Goal: Information Seeking & Learning: Learn about a topic

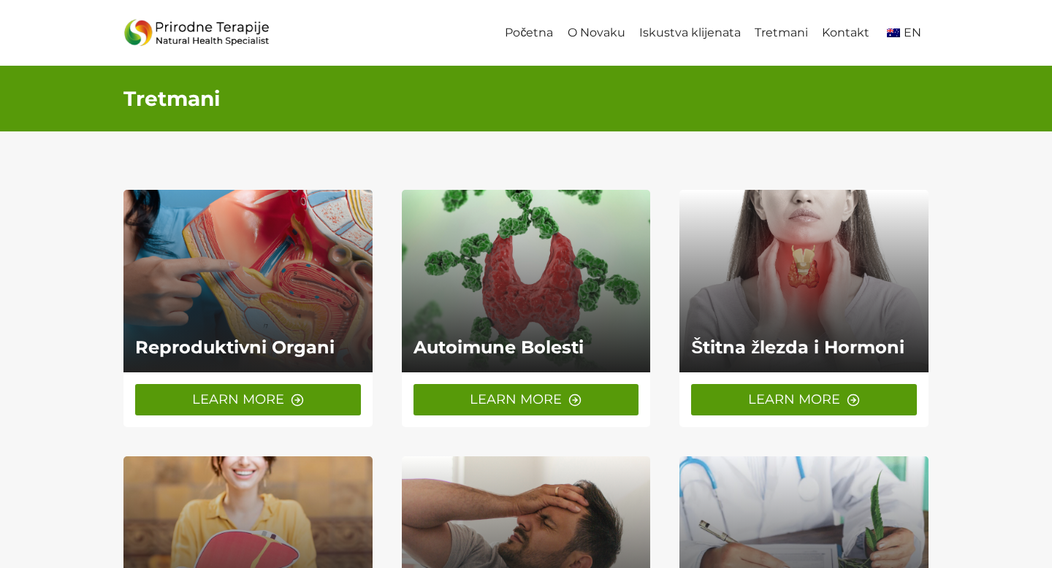
click at [296, 400] on line at bounding box center [297, 400] width 4 height 0
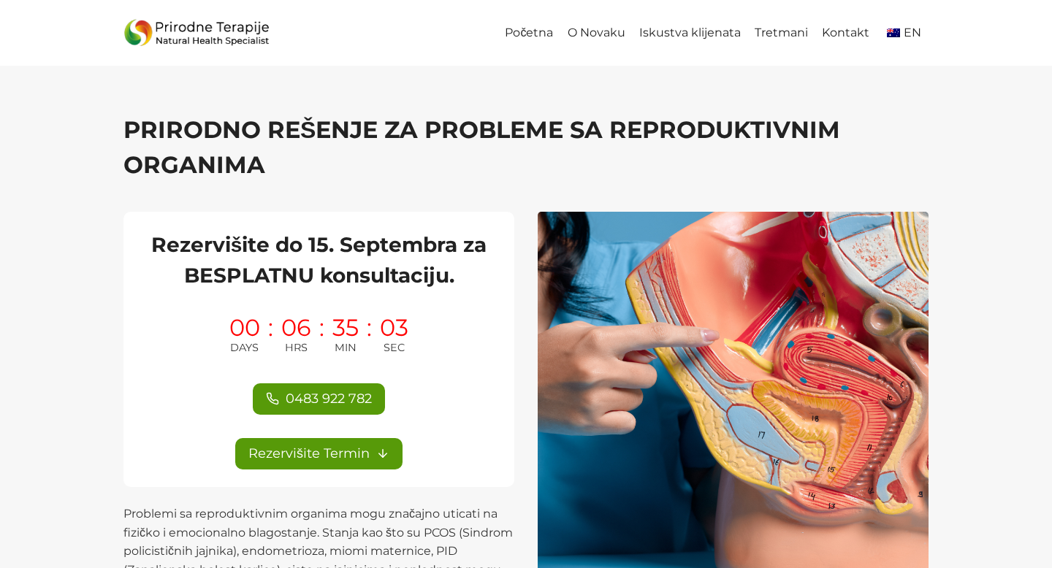
click at [224, 248] on h2 "Rezervišite do 15. Septembra za BESPLATNU konsultaciju." at bounding box center [319, 259] width 356 height 61
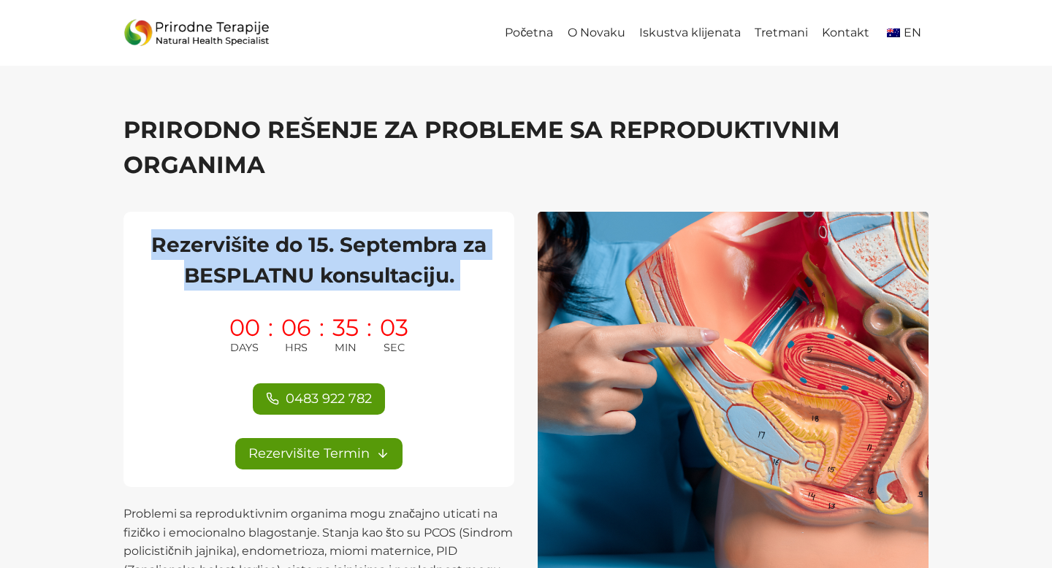
click at [224, 248] on h2 "Rezervišite do 15. Septembra za BESPLATNU konsultaciju." at bounding box center [319, 259] width 356 height 61
copy div "Rezervišite do 15. Septembra za BESPLATNU konsultaciju."
click at [323, 249] on h2 "Rezervišite do 15. Septembra za BESPLATNU konsultaciju." at bounding box center [319, 259] width 356 height 61
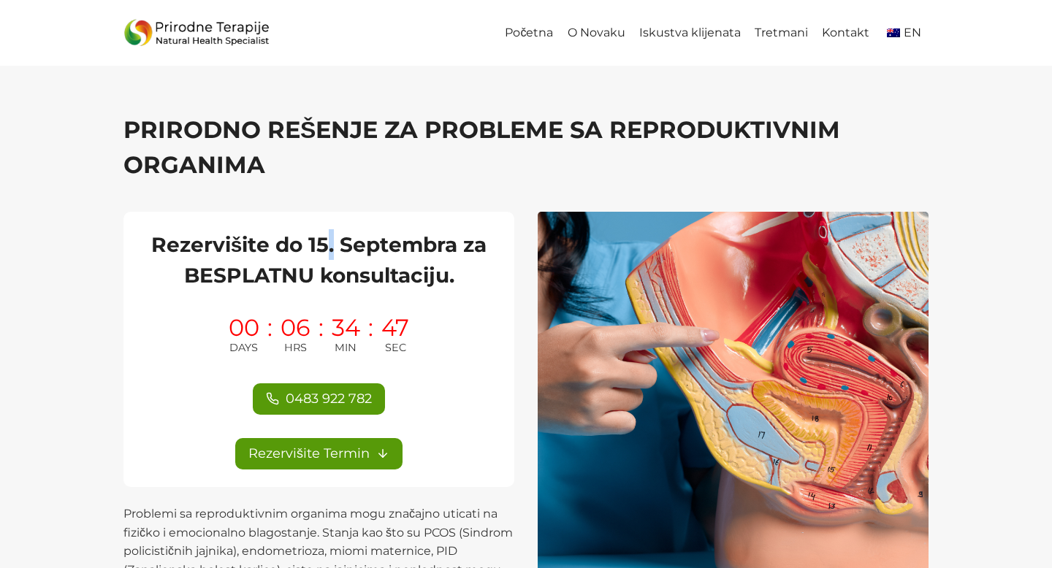
click at [323, 249] on h2 "Rezervišite do 15. Septembra za BESPLATNU konsultaciju." at bounding box center [319, 259] width 356 height 61
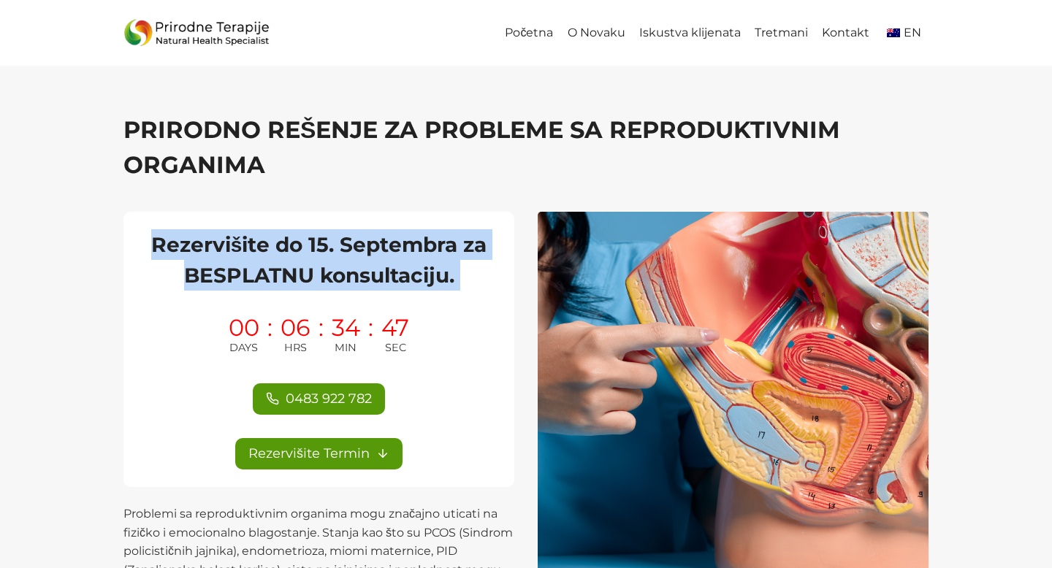
click at [323, 249] on h2 "Rezervišite do 15. Septembra za BESPLATNU konsultaciju." at bounding box center [319, 259] width 356 height 61
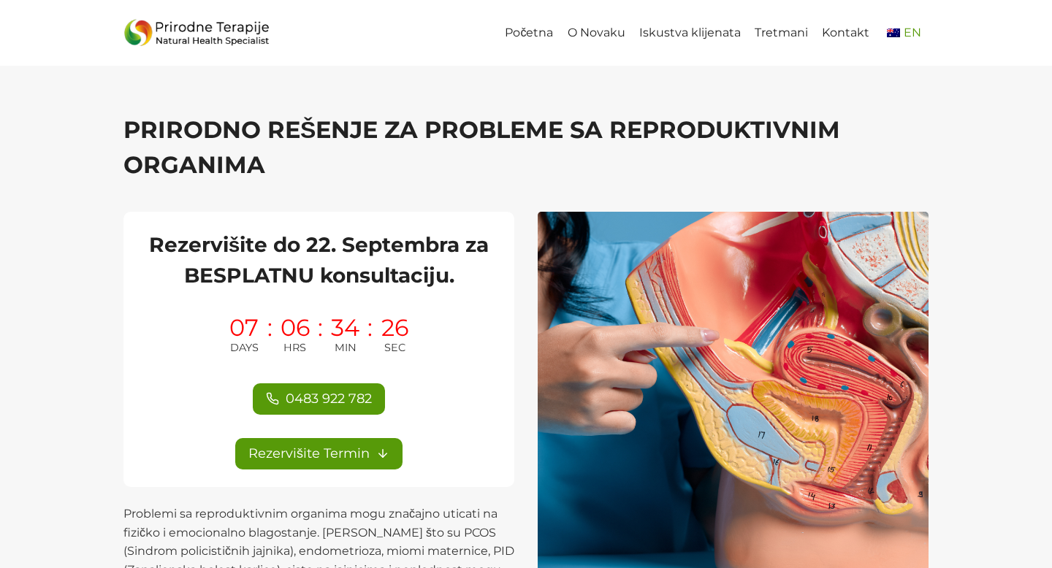
click at [898, 29] on img "Primary Navigation" at bounding box center [893, 32] width 13 height 9
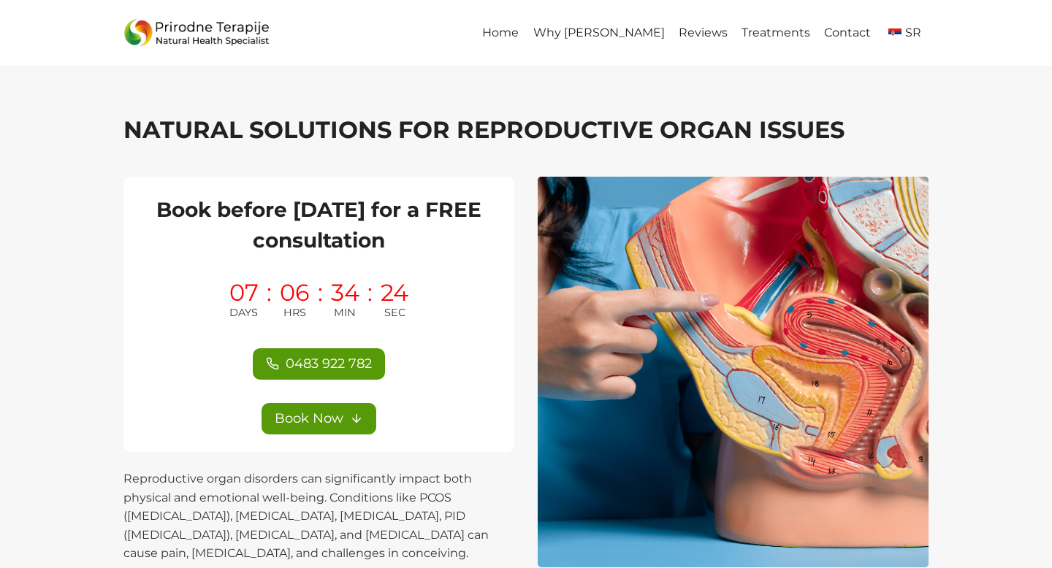
click at [898, 29] on img "Primary Navigation" at bounding box center [894, 32] width 13 height 9
